Goal: Transaction & Acquisition: Purchase product/service

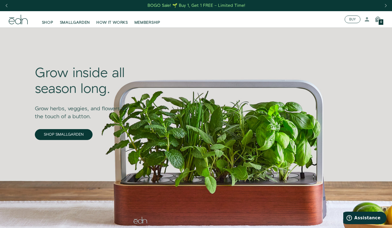
click at [348, 19] on button "BUY" at bounding box center [353, 20] width 16 height 8
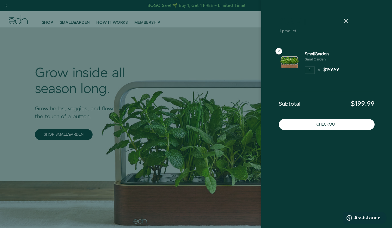
click at [192, 33] on div at bounding box center [196, 114] width 392 height 228
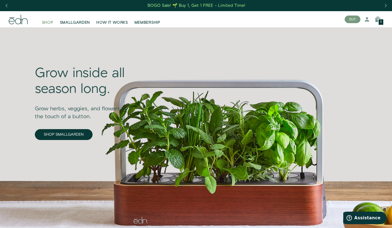
click at [50, 22] on span "SHOP" at bounding box center [47, 22] width 11 height 5
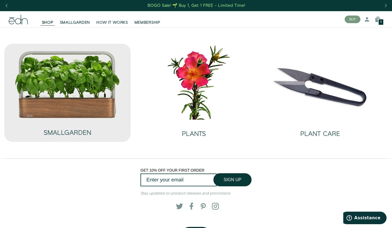
click at [71, 88] on img at bounding box center [68, 84] width 106 height 68
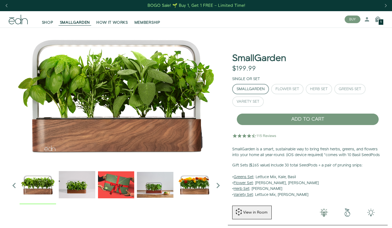
click at [286, 90] on div "Flower Set" at bounding box center [288, 89] width 24 height 4
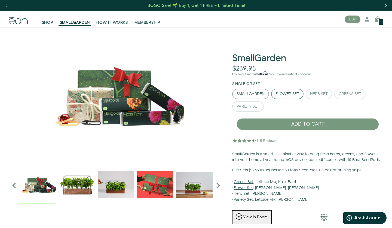
click at [257, 94] on div "SmallGarden" at bounding box center [251, 94] width 28 height 4
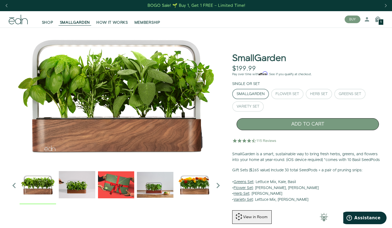
click at [306, 123] on button "ADD TO CART" at bounding box center [308, 124] width 142 height 12
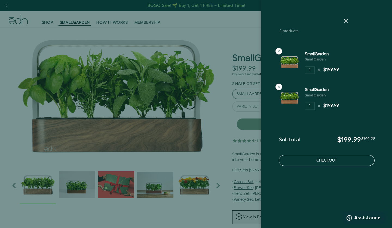
click at [323, 160] on button "Checkout" at bounding box center [327, 160] width 96 height 11
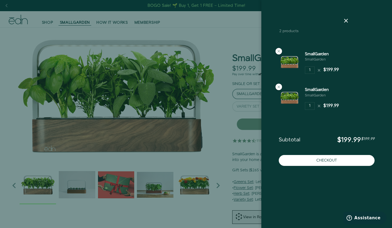
click at [24, 58] on div at bounding box center [196, 114] width 392 height 228
